Goal: Task Accomplishment & Management: Manage account settings

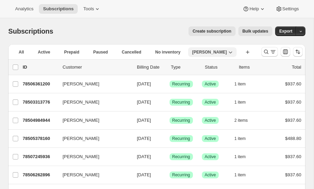
click at [192, 52] on span "[PERSON_NAME]" at bounding box center [209, 53] width 35 height 6
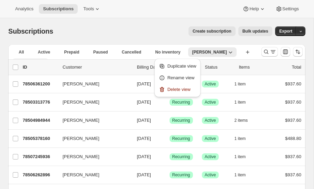
click at [39, 59] on span "More views" at bounding box center [28, 62] width 22 height 6
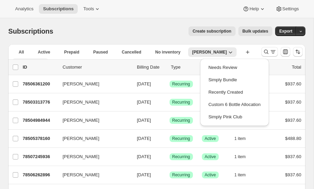
click at [46, 59] on icon "More views" at bounding box center [42, 62] width 7 height 7
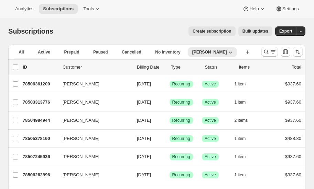
click at [46, 59] on icon "More views" at bounding box center [42, 62] width 7 height 7
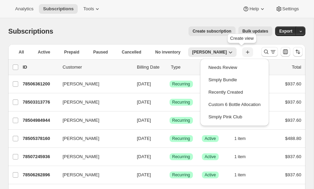
click at [244, 51] on icon "button" at bounding box center [247, 52] width 7 height 7
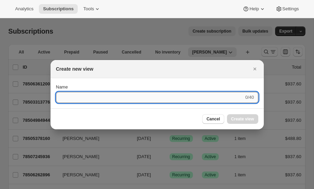
click at [92, 100] on input "Name" at bounding box center [150, 97] width 188 height 11
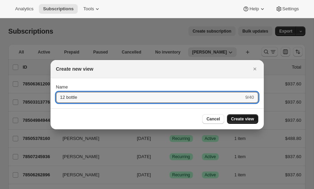
type input "12 bottle"
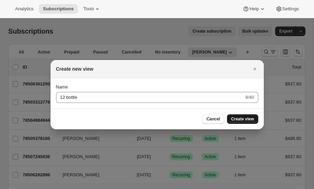
click at [241, 118] on span "Create view" at bounding box center [242, 120] width 23 height 6
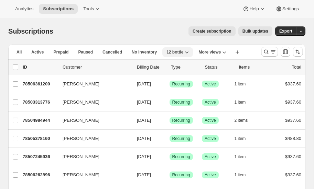
click at [183, 52] on icon "button" at bounding box center [186, 52] width 7 height 7
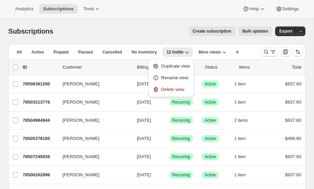
click at [165, 23] on div "Subscriptions. This page is ready Subscriptions Create subscription Bulk update…" at bounding box center [156, 31] width 297 height 26
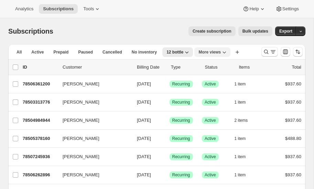
click at [221, 51] on icon "More views" at bounding box center [224, 52] width 7 height 7
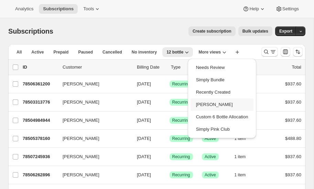
click at [209, 103] on button "[PERSON_NAME]" at bounding box center [221, 105] width 63 height 12
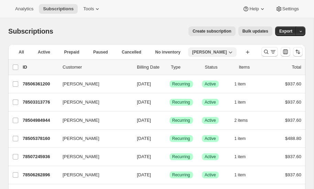
click at [227, 51] on icon "button" at bounding box center [230, 52] width 7 height 7
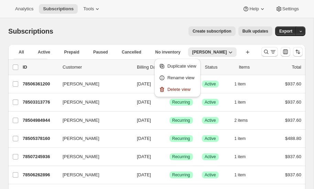
click at [39, 59] on span "More views" at bounding box center [28, 62] width 22 height 6
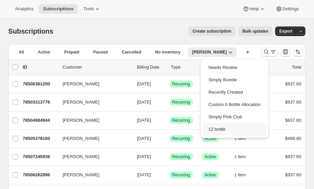
click at [216, 127] on button "12 bottle" at bounding box center [234, 129] width 63 height 12
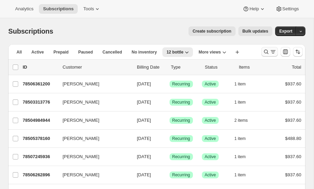
click at [266, 50] on icon "Search and filter results" at bounding box center [266, 52] width 4 height 4
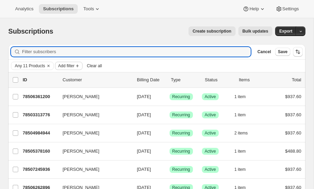
click at [67, 66] on span "Add filter" at bounding box center [66, 66] width 16 height 6
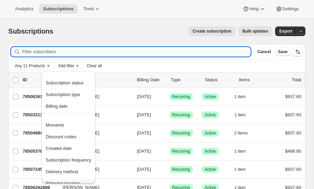
click at [62, 52] on input "Filter subscribers" at bounding box center [136, 52] width 229 height 10
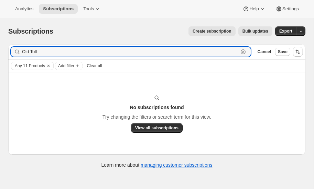
type input "Old Toll"
click at [49, 65] on icon "Clear" at bounding box center [48, 66] width 2 height 2
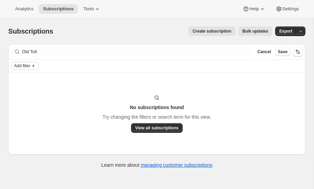
click at [34, 64] on icon "Add filter" at bounding box center [34, 66] width 6 height 6
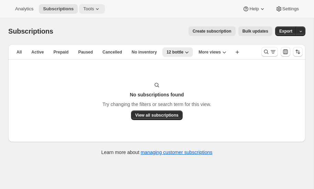
click at [89, 8] on span "Tools" at bounding box center [88, 9] width 11 height 6
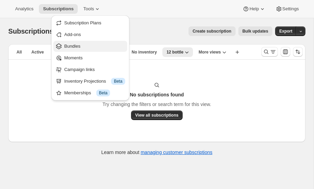
click at [74, 44] on span "Bundles" at bounding box center [72, 46] width 16 height 5
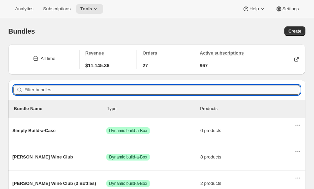
click at [53, 91] on input "Filter bundles" at bounding box center [162, 90] width 276 height 10
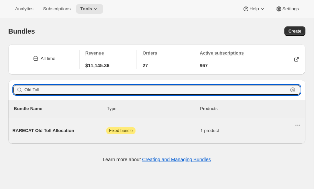
type input "Old Toll"
click at [39, 128] on span "RARECAT Old Toll Allocation" at bounding box center [59, 131] width 94 height 7
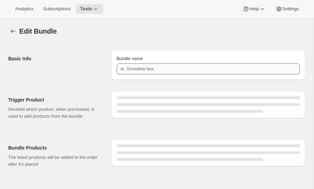
type input "RARECAT Old Toll Allocation"
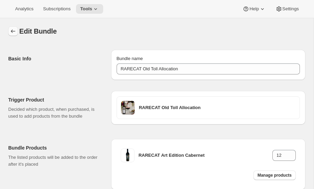
click at [14, 31] on icon "Bundles" at bounding box center [13, 31] width 7 height 7
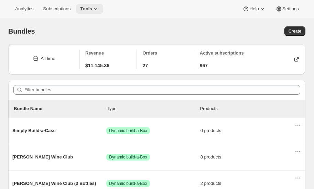
click at [85, 10] on span "Tools" at bounding box center [86, 9] width 12 height 6
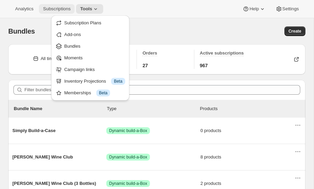
click at [62, 8] on span "Subscriptions" at bounding box center [57, 9] width 28 height 6
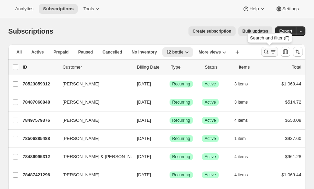
click at [266, 50] on icon "Search and filter results" at bounding box center [266, 51] width 7 height 7
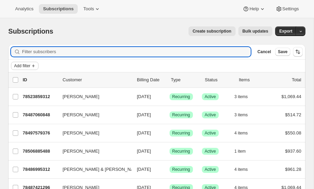
click at [20, 66] on span "Add filter" at bounding box center [22, 66] width 16 height 6
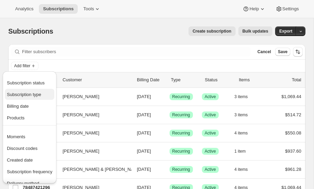
click at [29, 93] on span "Subscription type" at bounding box center [24, 94] width 34 height 5
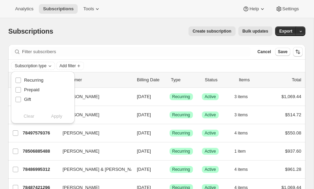
click at [97, 22] on div "Subscriptions. This page is ready Subscriptions Create subscription Bulk update…" at bounding box center [156, 31] width 297 height 26
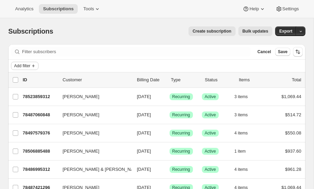
click at [31, 64] on button "Add filter" at bounding box center [25, 66] width 28 height 8
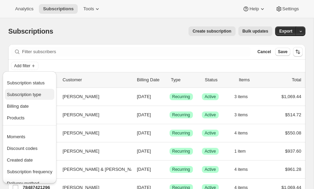
click at [28, 93] on span "Subscription type" at bounding box center [24, 94] width 34 height 5
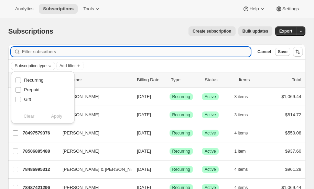
click at [56, 52] on input "Filter subscribers" at bounding box center [136, 52] width 229 height 10
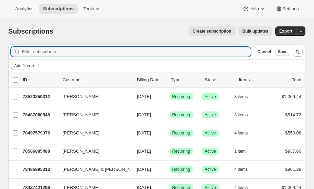
click at [27, 65] on span "Add filter" at bounding box center [22, 66] width 16 height 6
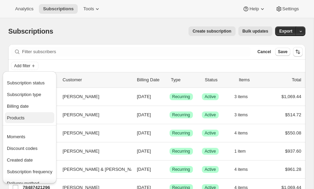
click at [24, 118] on span "Products" at bounding box center [16, 118] width 18 height 5
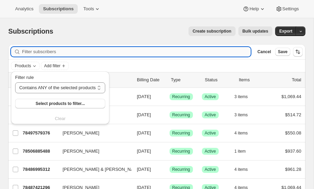
click at [62, 54] on input "Filter subscribers" at bounding box center [136, 52] width 229 height 10
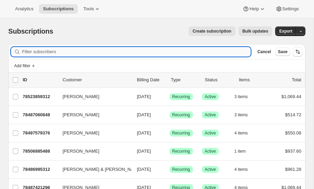
click at [56, 53] on input "Filter subscribers" at bounding box center [136, 52] width 229 height 10
click at [24, 64] on span "Add filter" at bounding box center [22, 66] width 16 height 6
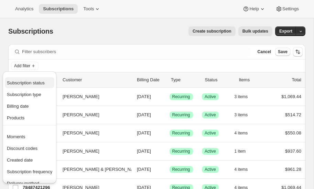
click at [28, 80] on span "Subscription status" at bounding box center [26, 82] width 38 height 5
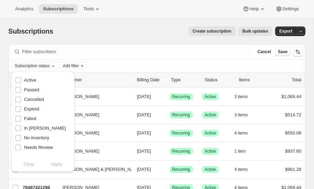
click at [87, 36] on div "Create subscription Bulk updates" at bounding box center [167, 31] width 211 height 10
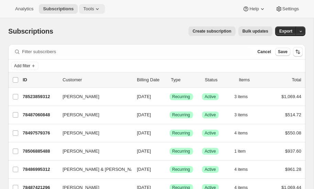
click at [91, 7] on span "Tools" at bounding box center [88, 9] width 11 height 6
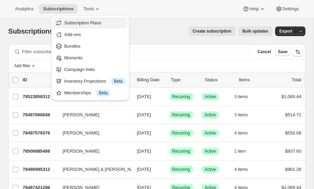
click at [76, 19] on button "Subscription Plans" at bounding box center [90, 23] width 74 height 11
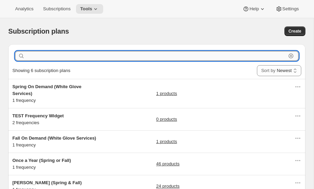
click at [48, 58] on input "text" at bounding box center [156, 56] width 260 height 10
click at [94, 7] on icon at bounding box center [95, 9] width 7 height 7
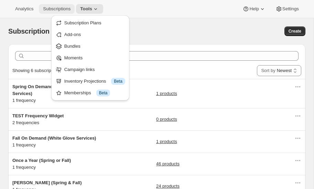
click at [55, 10] on span "Subscriptions" at bounding box center [57, 9] width 28 height 6
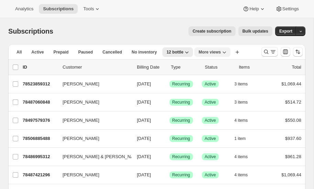
click at [221, 51] on icon "More views" at bounding box center [224, 52] width 7 height 7
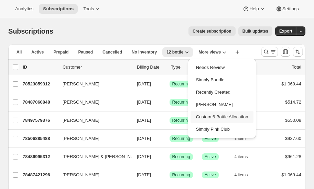
click at [214, 117] on button "Custom 6 Bottle Allocation" at bounding box center [221, 117] width 63 height 12
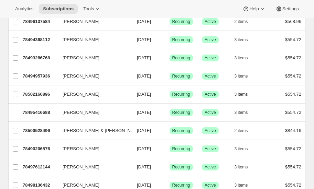
scroll to position [828, 0]
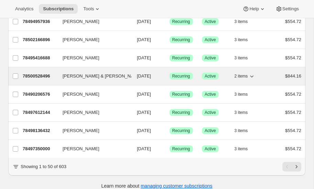
click at [41, 73] on p "78500528496" at bounding box center [40, 76] width 34 height 7
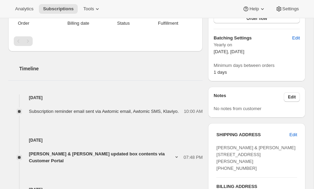
click at [272, 161] on div "SHIPPING ADDRESS Edit [PERSON_NAME] & [PERSON_NAME] [STREET_ADDRESS][PERSON_NAM…" at bounding box center [256, 187] width 97 height 138
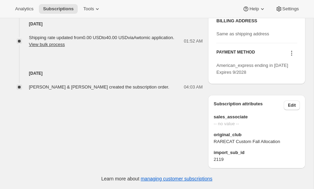
scroll to position [243, 0]
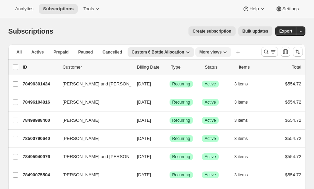
click at [221, 52] on icon "More views" at bounding box center [224, 52] width 7 height 7
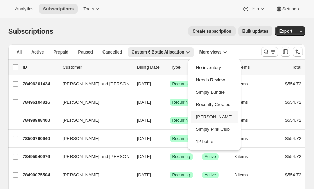
click at [212, 117] on button "[PERSON_NAME]" at bounding box center [214, 117] width 48 height 12
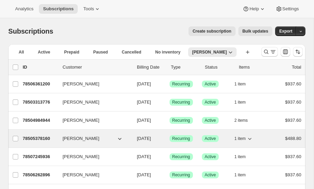
click at [37, 137] on p "78505378160" at bounding box center [40, 138] width 34 height 7
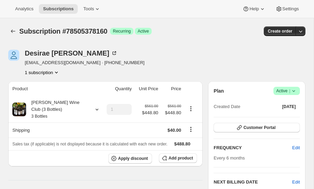
click at [294, 89] on icon at bounding box center [293, 91] width 7 height 7
click at [280, 104] on span "Pause subscription" at bounding box center [286, 104] width 38 height 5
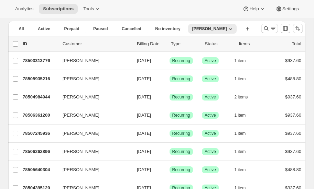
scroll to position [27, 0]
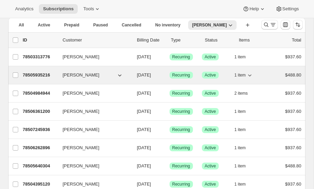
click at [251, 74] on icon "button" at bounding box center [249, 75] width 7 height 7
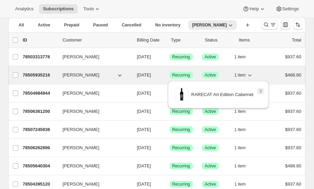
click at [251, 74] on icon "button" at bounding box center [249, 75] width 7 height 7
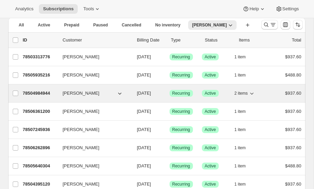
click at [252, 91] on icon "button" at bounding box center [251, 93] width 7 height 7
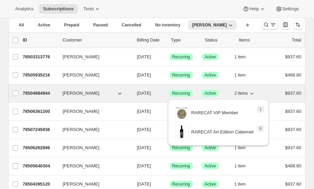
click at [252, 91] on icon "button" at bounding box center [251, 93] width 7 height 7
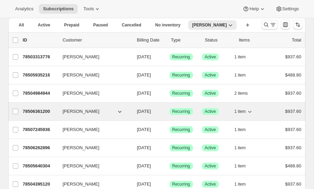
click at [251, 110] on icon "button" at bounding box center [249, 111] width 7 height 7
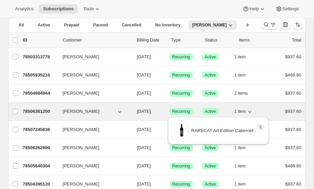
click at [251, 110] on icon "button" at bounding box center [249, 111] width 7 height 7
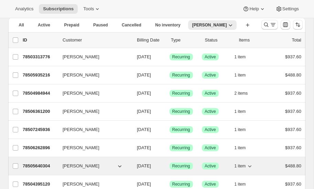
click at [251, 165] on icon "button" at bounding box center [249, 166] width 7 height 7
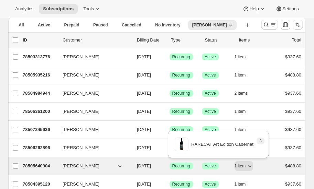
click at [265, 165] on div "1 item" at bounding box center [251, 167] width 34 height 10
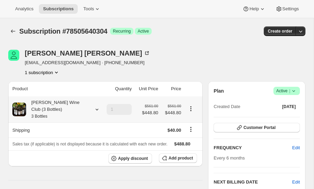
click at [94, 109] on icon at bounding box center [97, 109] width 7 height 7
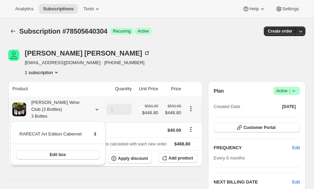
click at [94, 109] on icon at bounding box center [97, 109] width 7 height 7
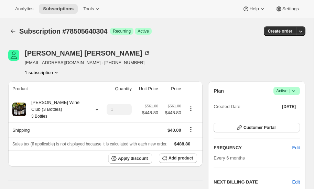
click at [295, 89] on icon at bounding box center [293, 91] width 7 height 7
click at [288, 104] on span "Pause subscription" at bounding box center [286, 104] width 38 height 5
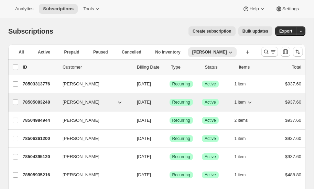
click at [121, 102] on icon "button" at bounding box center [119, 103] width 3 height 2
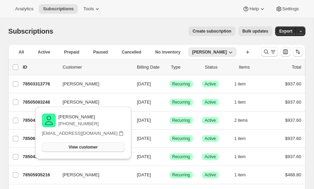
click at [79, 147] on span "View customer" at bounding box center [83, 148] width 29 height 6
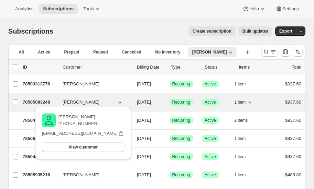
click at [36, 100] on p "78505083248" at bounding box center [40, 102] width 34 height 7
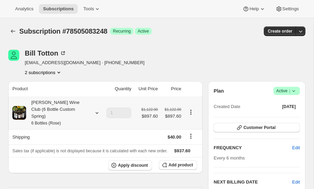
click at [96, 110] on icon at bounding box center [97, 113] width 7 height 7
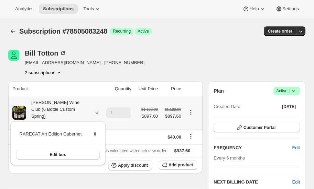
click at [96, 110] on icon at bounding box center [97, 113] width 7 height 7
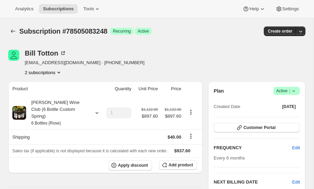
click at [296, 89] on icon at bounding box center [293, 91] width 7 height 7
click at [288, 103] on span "Pause subscription" at bounding box center [286, 104] width 38 height 5
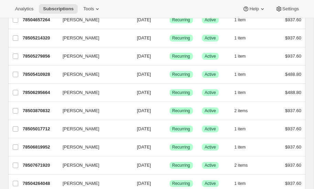
scroll to position [828, 0]
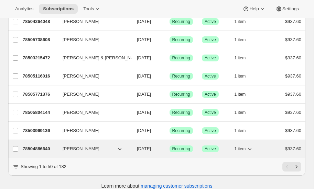
click at [121, 146] on icon "button" at bounding box center [119, 149] width 7 height 7
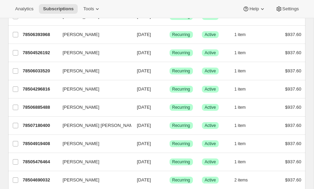
scroll to position [288, 0]
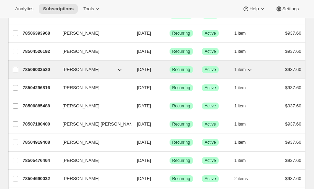
click at [36, 66] on p "78506033520" at bounding box center [40, 69] width 34 height 7
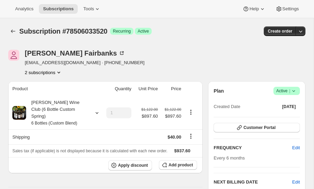
click at [294, 89] on icon at bounding box center [293, 91] width 7 height 7
click at [281, 103] on span "Pause subscription" at bounding box center [286, 104] width 38 height 5
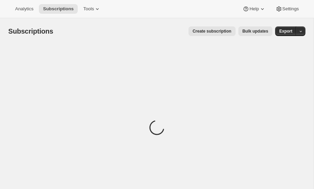
click at [165, 47] on div "Loading" at bounding box center [156, 128] width 297 height 169
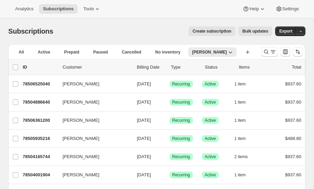
click at [264, 51] on icon "Search and filter results" at bounding box center [266, 51] width 7 height 7
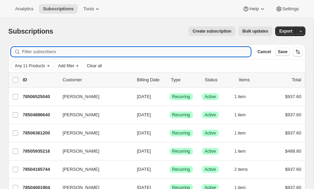
click at [52, 50] on input "Filter subscribers" at bounding box center [136, 52] width 229 height 10
click at [52, 52] on input "Filter subscribers" at bounding box center [136, 52] width 229 height 10
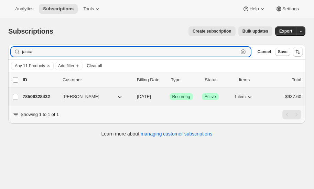
type input "jacca"
click at [36, 95] on p "78506328432" at bounding box center [40, 97] width 34 height 7
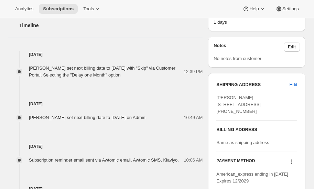
scroll to position [256, 0]
click at [292, 159] on icon at bounding box center [291, 162] width 7 height 7
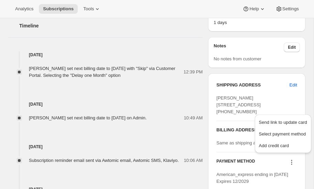
click at [292, 159] on icon at bounding box center [291, 162] width 7 height 7
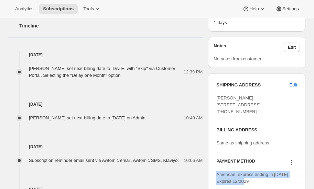
drag, startPoint x: 217, startPoint y: 172, endPoint x: 254, endPoint y: 178, distance: 38.4
click at [254, 178] on div "American_express ending in [DATE] Expires 12/2029" at bounding box center [256, 179] width 81 height 14
copy span "American_express ending in [DATE] Expires 12/2029"
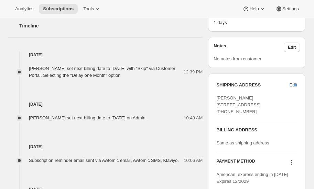
click at [263, 162] on div "PAYMENT METHOD" at bounding box center [256, 163] width 81 height 9
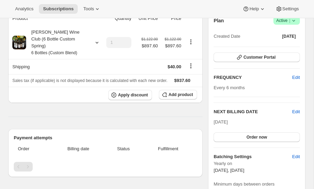
scroll to position [0, 0]
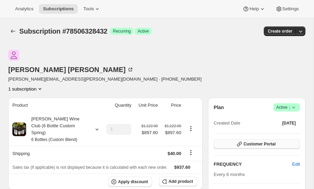
click at [249, 142] on span "Customer Portal" at bounding box center [259, 145] width 32 height 6
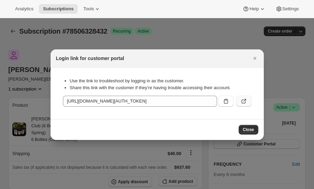
click at [244, 101] on icon ":r4gl:" at bounding box center [244, 100] width 3 height 3
click at [254, 58] on icon "Close" at bounding box center [254, 58] width 7 height 7
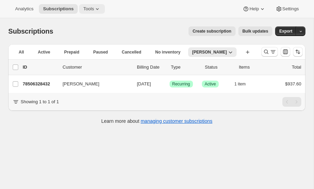
click at [96, 8] on icon at bounding box center [97, 9] width 7 height 7
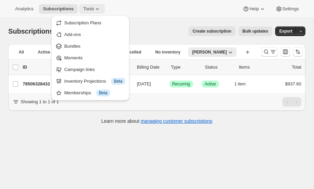
click at [95, 8] on icon at bounding box center [97, 9] width 7 height 7
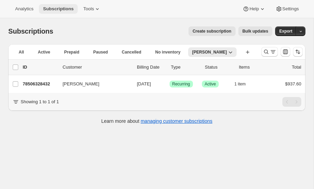
click at [65, 8] on span "Subscriptions" at bounding box center [58, 9] width 31 height 6
click at [62, 10] on span "Subscriptions" at bounding box center [58, 9] width 31 height 6
click at [96, 9] on icon at bounding box center [97, 9] width 3 height 2
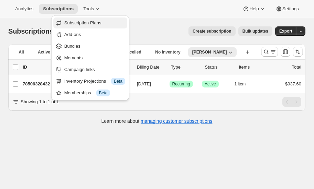
click at [83, 23] on span "Subscription Plans" at bounding box center [82, 22] width 37 height 5
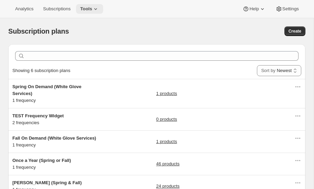
click at [91, 10] on span "Tools" at bounding box center [86, 9] width 12 height 6
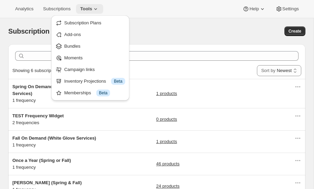
click at [96, 7] on icon at bounding box center [95, 9] width 7 height 7
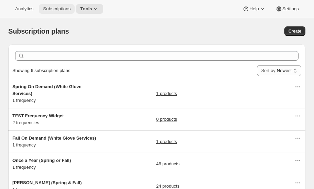
click at [63, 8] on span "Subscriptions" at bounding box center [57, 9] width 28 height 6
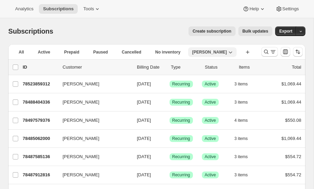
click at [229, 52] on icon "button" at bounding box center [230, 53] width 3 height 2
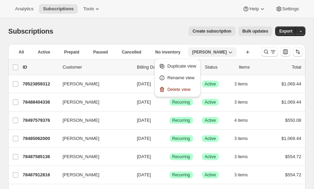
click at [229, 52] on icon "button" at bounding box center [230, 53] width 3 height 2
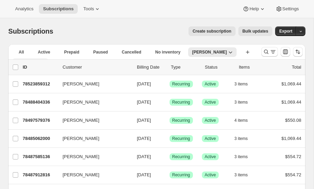
click at [46, 59] on icon "More views" at bounding box center [42, 62] width 7 height 7
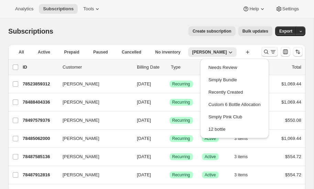
click at [267, 50] on icon "Search and filter results" at bounding box center [266, 51] width 7 height 7
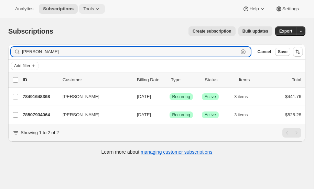
type input "Audrey"
click at [97, 7] on icon at bounding box center [97, 9] width 7 height 7
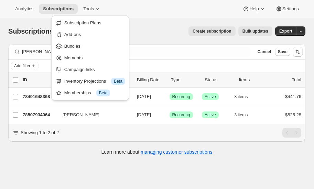
click at [154, 28] on div "Create subscription Bulk updates" at bounding box center [167, 31] width 211 height 10
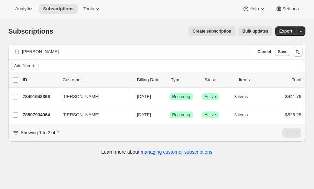
click at [27, 66] on span "Add filter" at bounding box center [22, 66] width 16 height 6
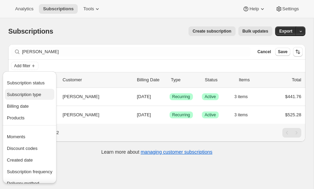
click at [29, 92] on span "Subscription type" at bounding box center [24, 94] width 34 height 5
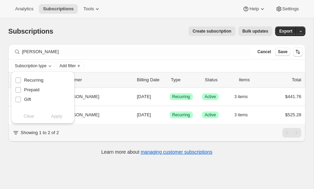
click at [76, 45] on div "Filter subscribers Audrey Clear Cancel Save" at bounding box center [156, 51] width 297 height 15
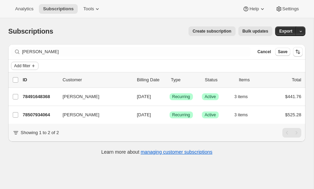
click at [31, 65] on button "Add filter" at bounding box center [25, 66] width 28 height 8
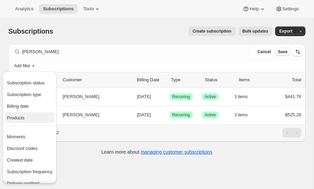
click at [27, 117] on span "Products" at bounding box center [29, 118] width 45 height 7
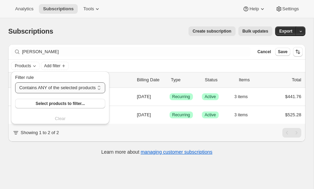
click at [67, 87] on select "Contains ANY of the selected products Contains ALL of the selected products Con…" at bounding box center [60, 88] width 90 height 11
click at [15, 83] on select "Contains ANY of the selected products Contains ALL of the selected products Con…" at bounding box center [60, 88] width 90 height 11
click at [63, 104] on span "Select products to filter..." at bounding box center [59, 104] width 49 height 6
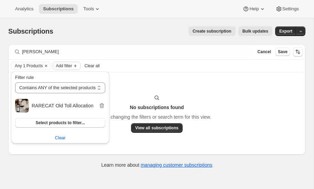
click at [75, 64] on icon "Add filter" at bounding box center [76, 66] width 6 height 6
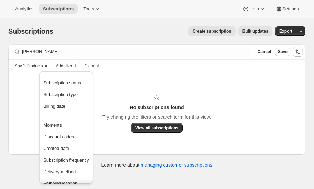
click at [95, 63] on span "Clear all" at bounding box center [92, 66] width 15 height 6
click at [90, 64] on div "Any 1 Products Add filter Clear all" at bounding box center [157, 66] width 292 height 8
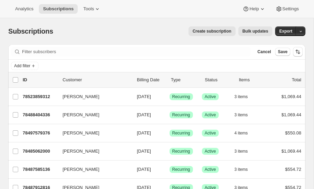
click at [16, 51] on icon at bounding box center [17, 51] width 7 height 7
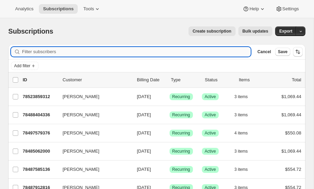
click at [46, 50] on input "Filter subscribers" at bounding box center [136, 52] width 229 height 10
click at [94, 9] on icon at bounding box center [97, 9] width 7 height 7
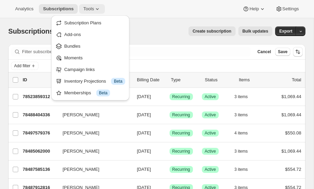
click at [94, 9] on icon at bounding box center [97, 9] width 7 height 7
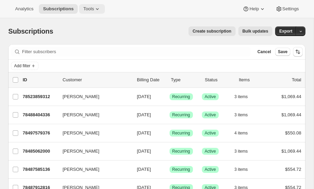
click at [94, 9] on icon at bounding box center [97, 9] width 7 height 7
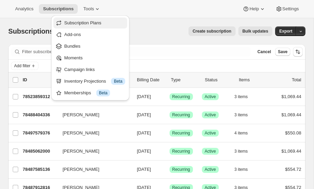
click at [87, 23] on span "Subscription Plans" at bounding box center [82, 22] width 37 height 5
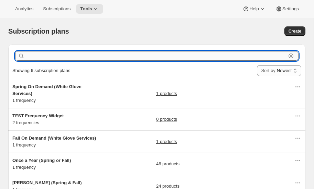
click at [57, 57] on input "text" at bounding box center [156, 56] width 260 height 10
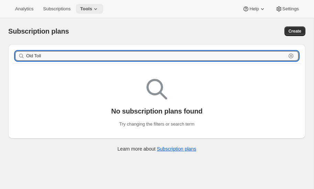
type input "Old Toll"
click at [95, 7] on icon at bounding box center [95, 9] width 7 height 7
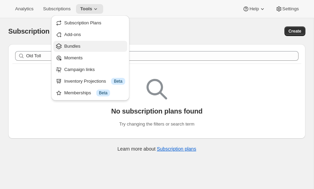
click at [70, 45] on span "Bundles" at bounding box center [72, 46] width 16 height 5
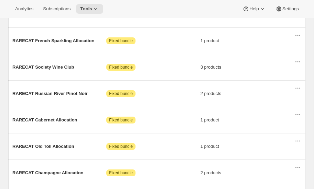
scroll to position [335, 0]
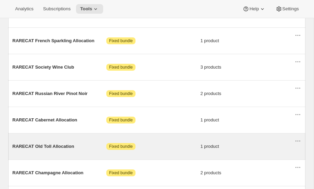
click at [55, 143] on span "RARECAT Old Toll Allocation" at bounding box center [59, 146] width 94 height 7
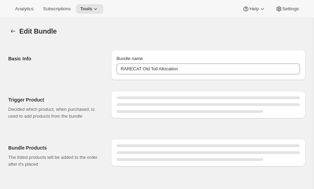
type input "RARECAT Old Toll Allocation"
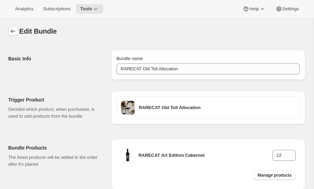
click at [13, 29] on icon "Bundles" at bounding box center [13, 31] width 7 height 7
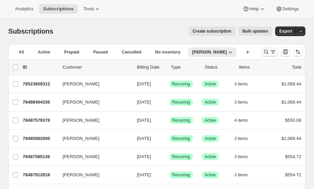
click at [265, 52] on icon "Search and filter results" at bounding box center [266, 51] width 7 height 7
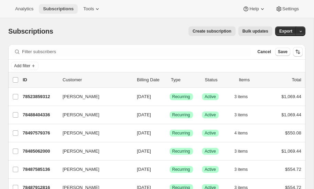
click at [67, 9] on span "Subscriptions" at bounding box center [58, 9] width 31 height 6
click at [96, 7] on icon at bounding box center [97, 9] width 7 height 7
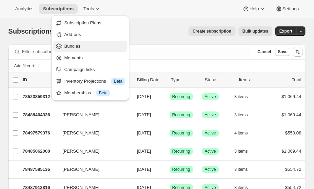
click at [72, 45] on span "Bundles" at bounding box center [72, 46] width 16 height 5
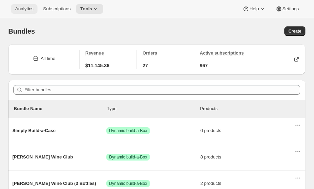
click at [26, 10] on span "Analytics" at bounding box center [24, 9] width 18 height 6
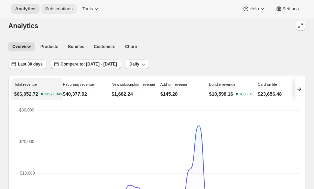
scroll to position [4, 0]
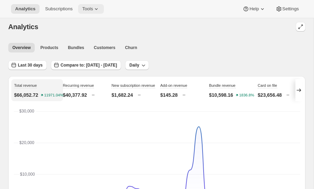
click at [90, 9] on span "Tools" at bounding box center [87, 9] width 11 height 6
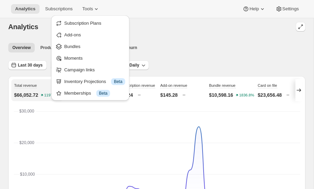
click at [164, 55] on div "Last 30 days Compare to: Aug 13, 2025 - Sep 11, 2025 Daily" at bounding box center [156, 63] width 297 height 16
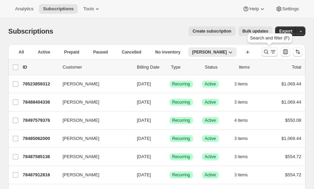
click at [265, 51] on icon "Search and filter results" at bounding box center [266, 51] width 7 height 7
click at [267, 52] on icon "Search and filter results" at bounding box center [266, 52] width 4 height 4
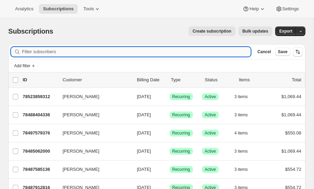
click at [47, 53] on input "Filter subscribers" at bounding box center [136, 52] width 229 height 10
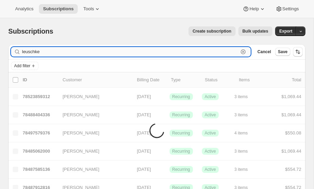
type input "leuschke"
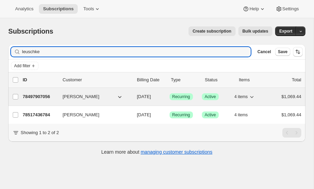
click at [41, 94] on p "78497907056" at bounding box center [40, 97] width 34 height 7
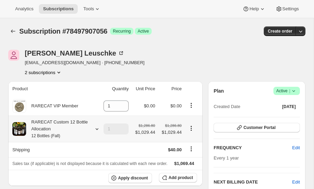
click at [96, 129] on icon at bounding box center [97, 130] width 3 height 2
click at [98, 129] on icon at bounding box center [97, 129] width 7 height 7
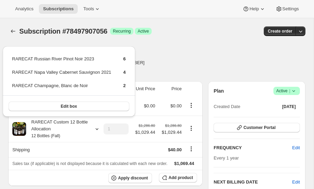
click at [199, 50] on div "Erin Leuschke erinleuschke@hotmail.com · +19527973993 2 subscriptions" at bounding box center [112, 63] width 208 height 26
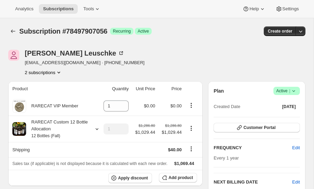
click at [58, 72] on icon "Product actions" at bounding box center [58, 73] width 3 height 2
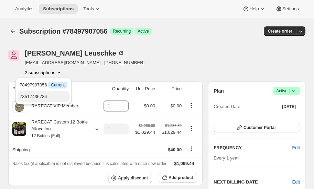
click at [41, 95] on span "78517436784" at bounding box center [34, 96] width 28 height 5
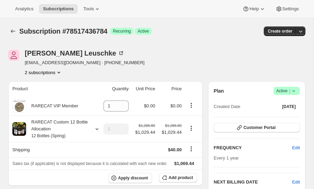
click at [60, 70] on icon "Product actions" at bounding box center [58, 72] width 7 height 7
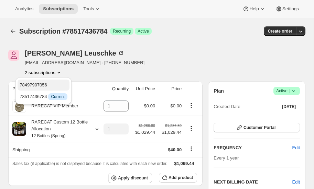
click at [44, 85] on span "78497907056" at bounding box center [34, 85] width 28 height 5
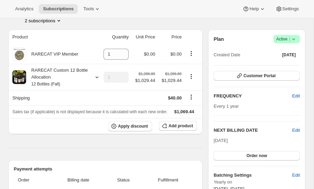
scroll to position [52, 0]
